Goal: Task Accomplishment & Management: Complete application form

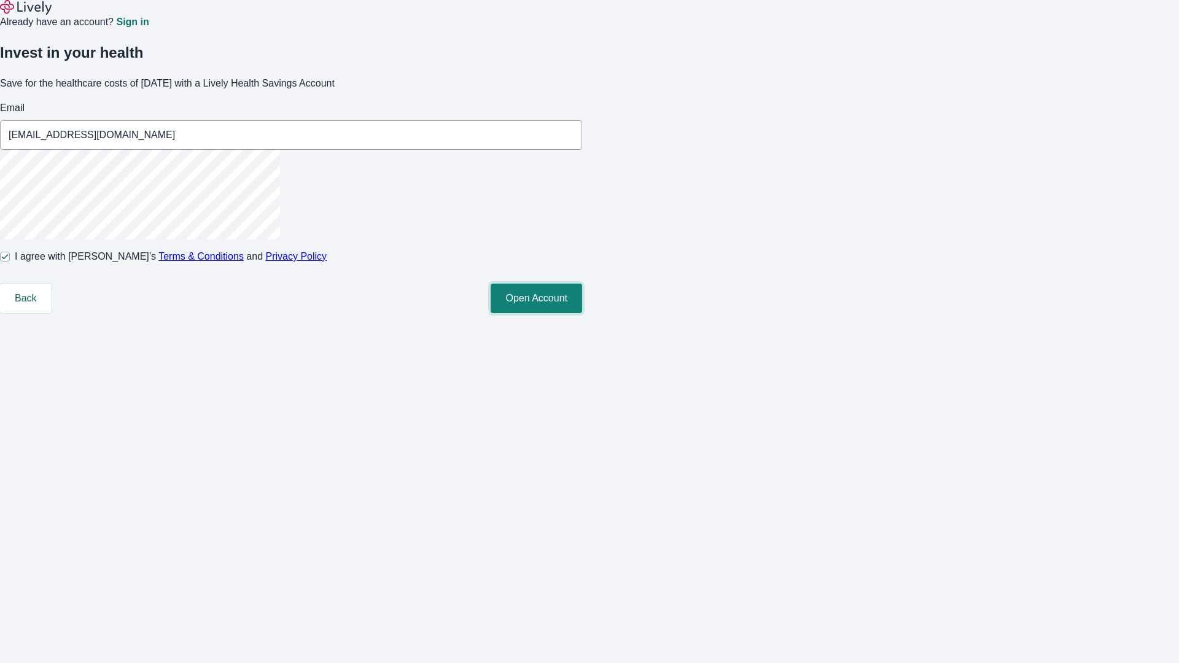
click at [582, 313] on button "Open Account" at bounding box center [537, 298] width 92 height 29
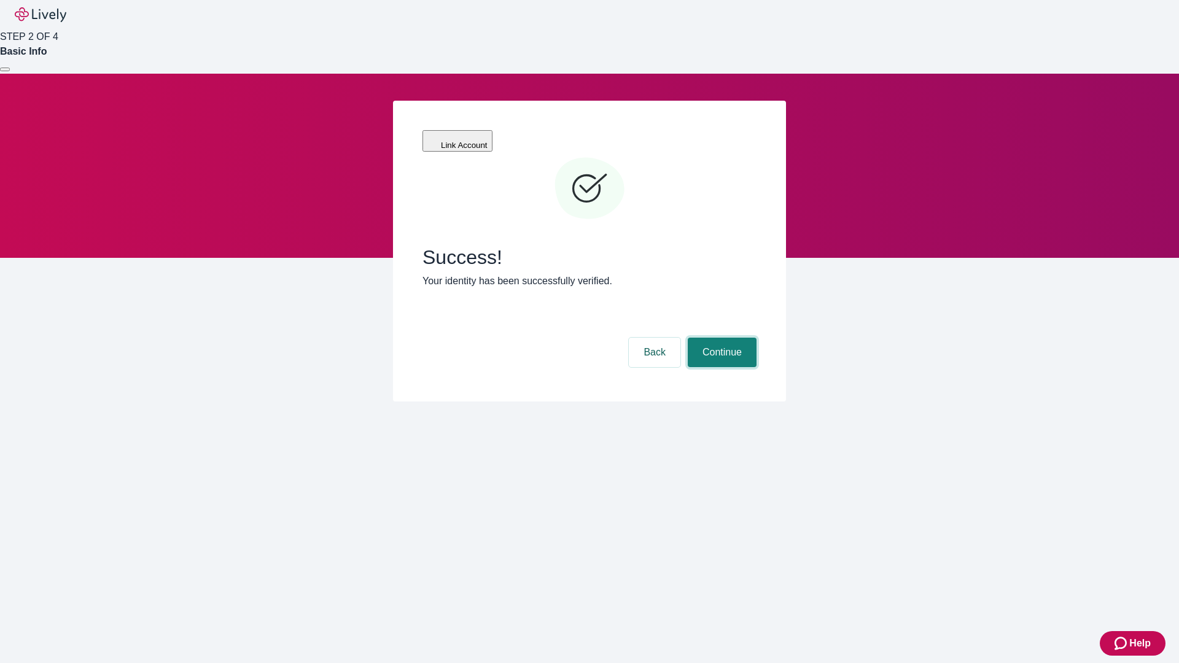
click at [720, 338] on button "Continue" at bounding box center [722, 352] width 69 height 29
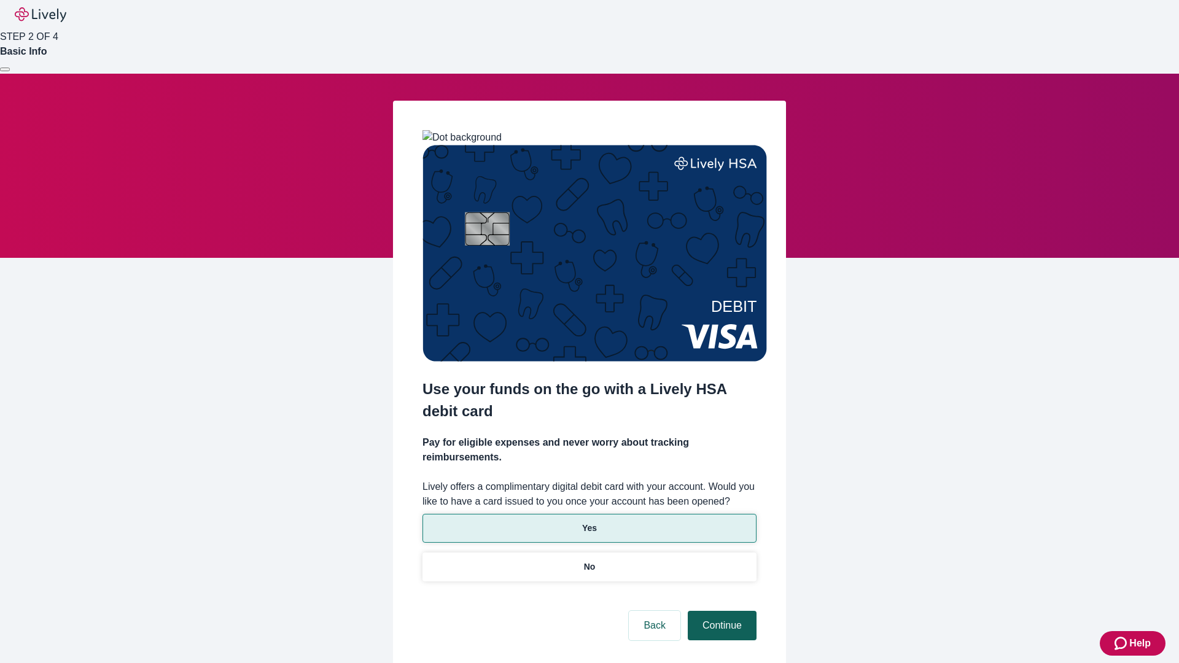
click at [589, 561] on p "No" at bounding box center [590, 567] width 12 height 13
click at [720, 611] on button "Continue" at bounding box center [722, 625] width 69 height 29
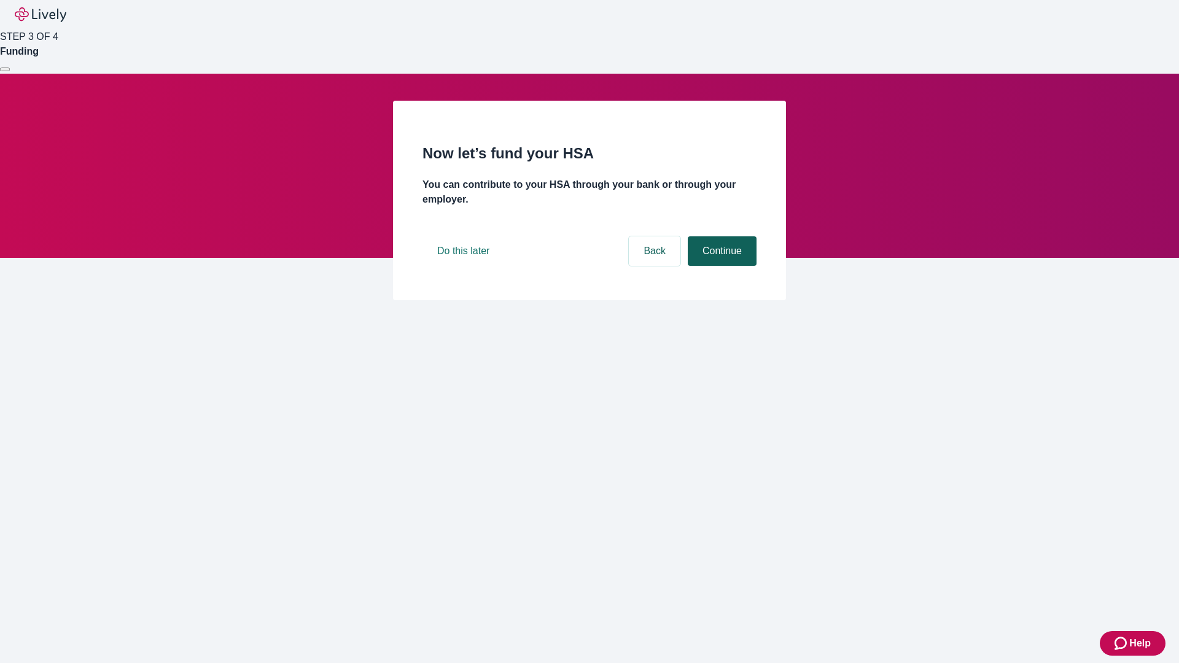
click at [720, 266] on button "Continue" at bounding box center [722, 250] width 69 height 29
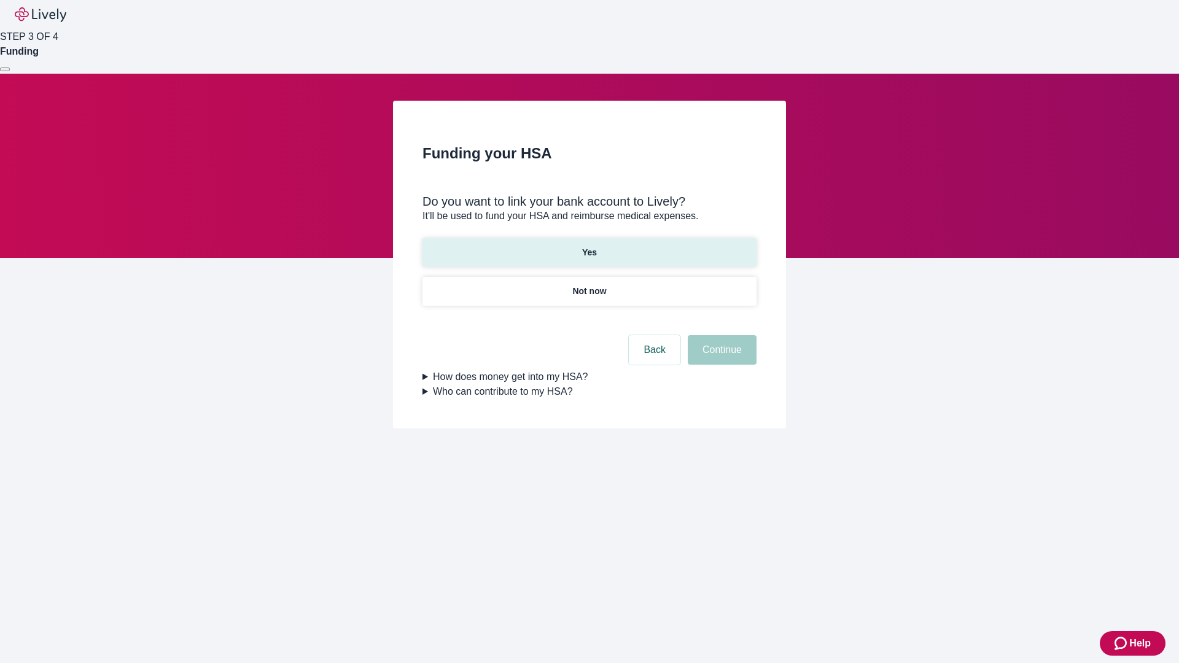
click at [589, 246] on p "Yes" at bounding box center [589, 252] width 15 height 13
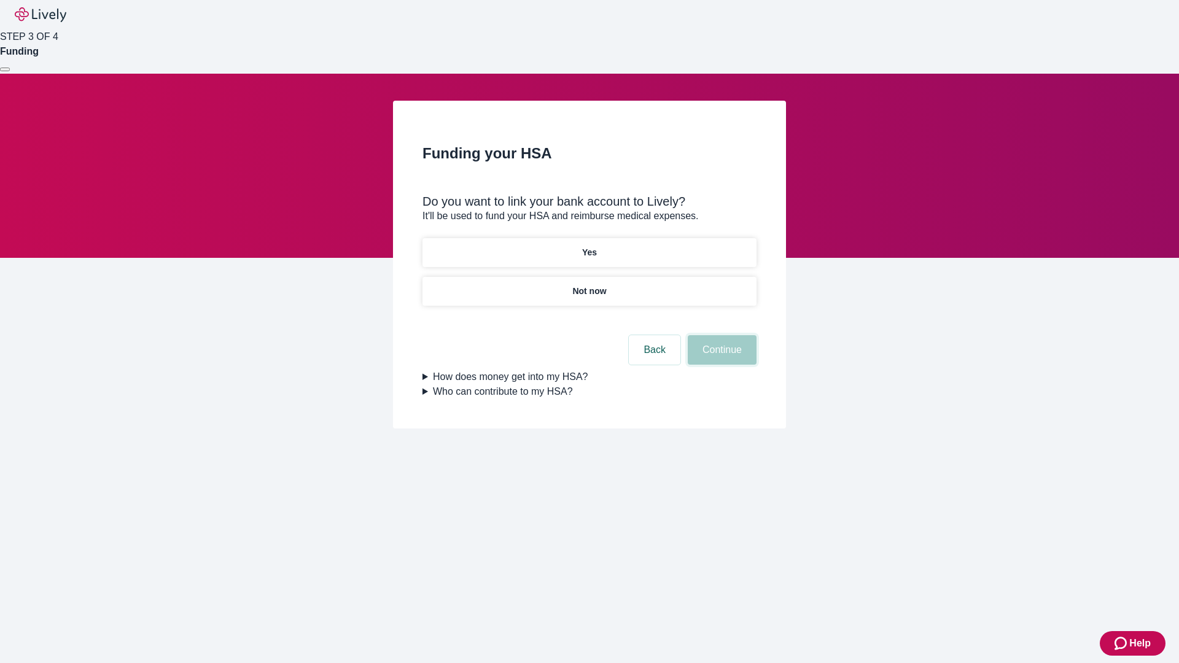
click at [720, 335] on button "Continue" at bounding box center [722, 349] width 69 height 29
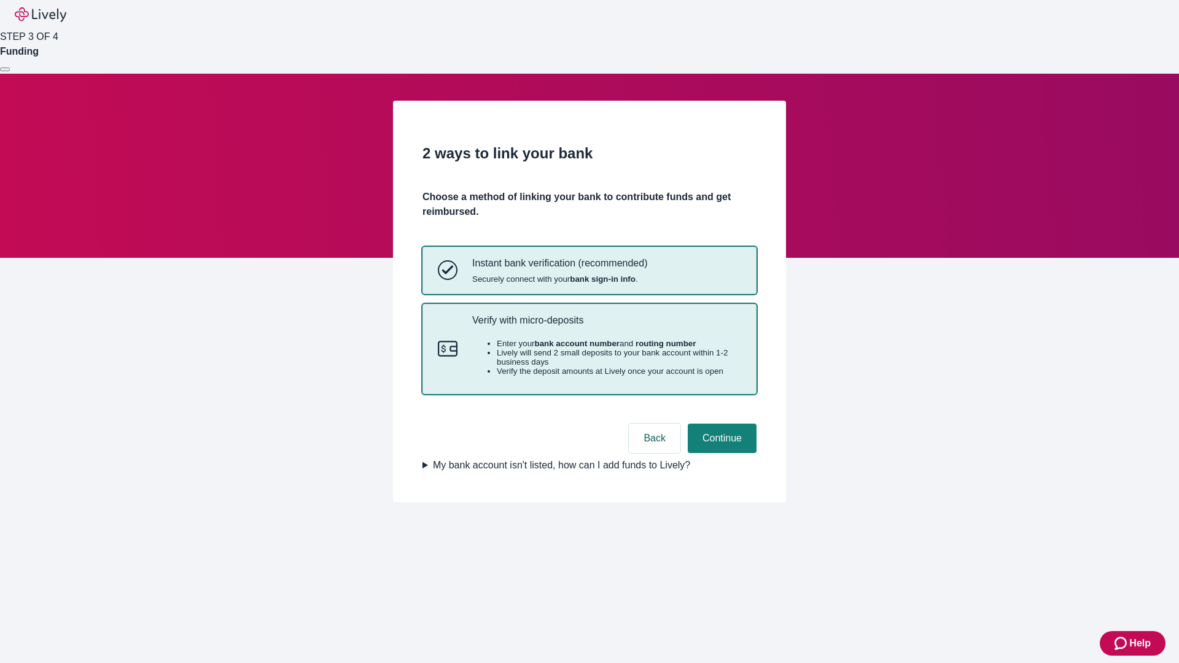
click at [606, 326] on p "Verify with micro-deposits" at bounding box center [606, 320] width 269 height 12
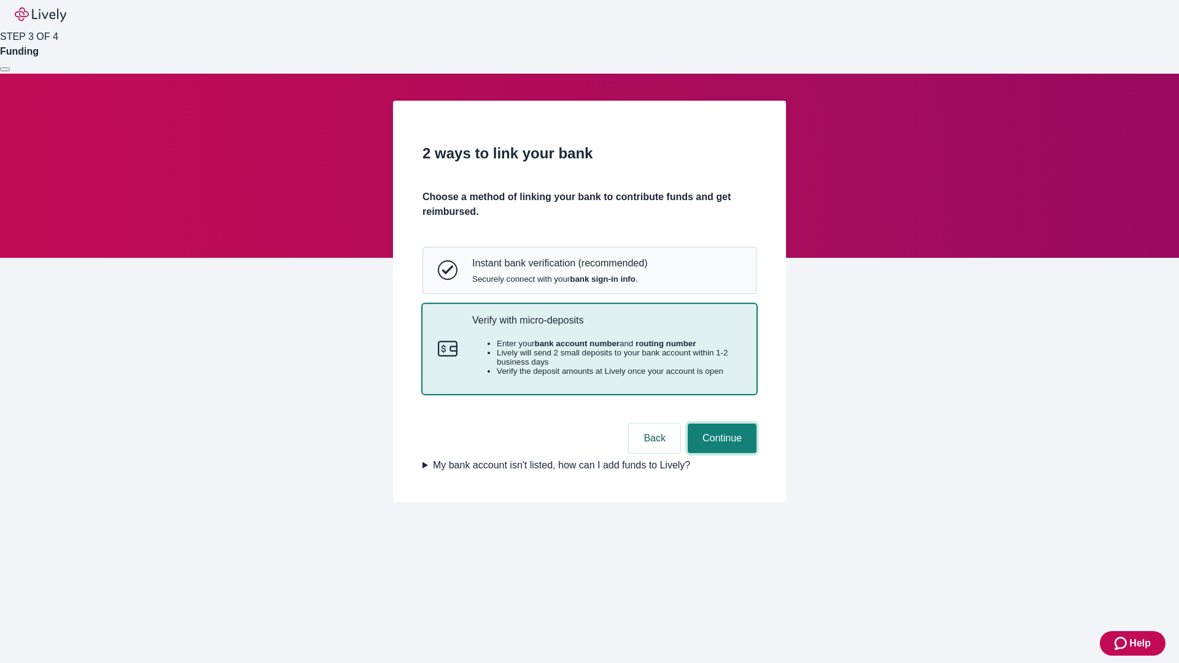
click at [720, 453] on button "Continue" at bounding box center [722, 438] width 69 height 29
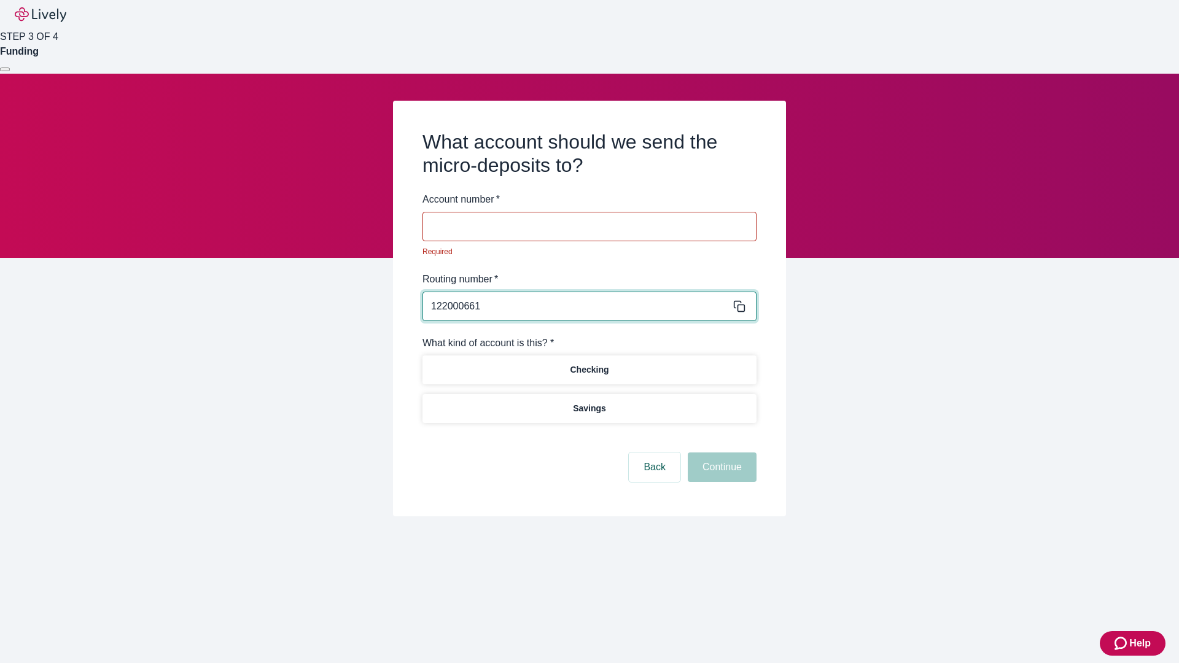
type input "122000661"
